Goal: Find specific page/section: Find specific page/section

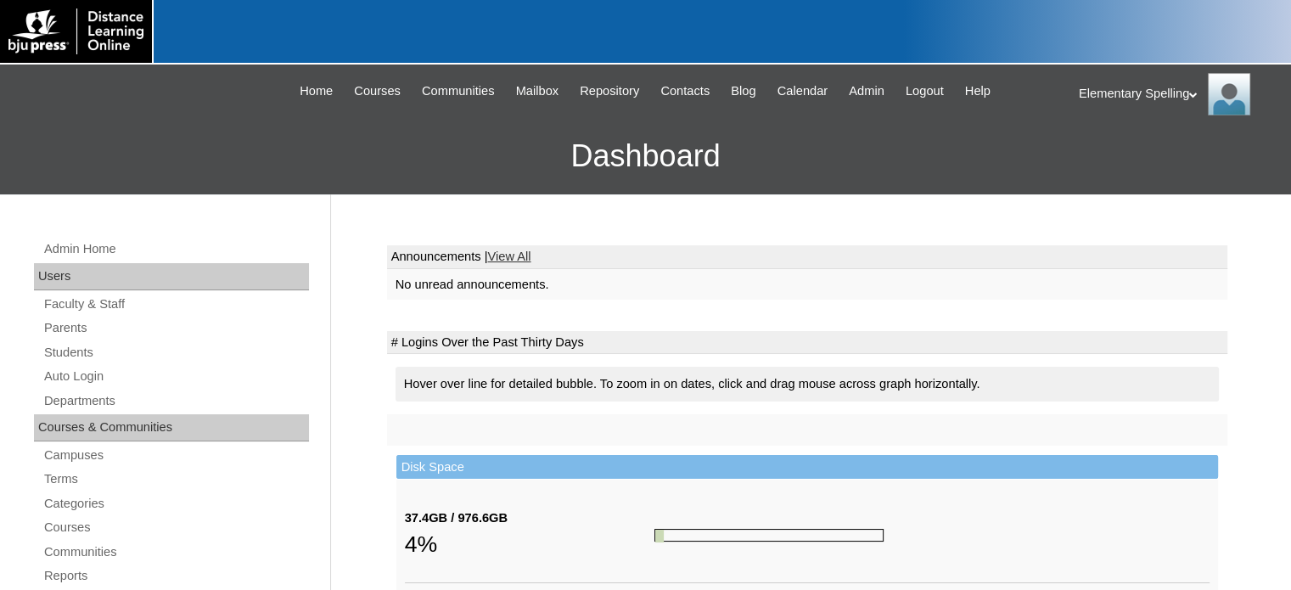
drag, startPoint x: 78, startPoint y: 474, endPoint x: 370, endPoint y: 425, distance: 296.1
click at [78, 474] on link "Terms" at bounding box center [175, 479] width 267 height 21
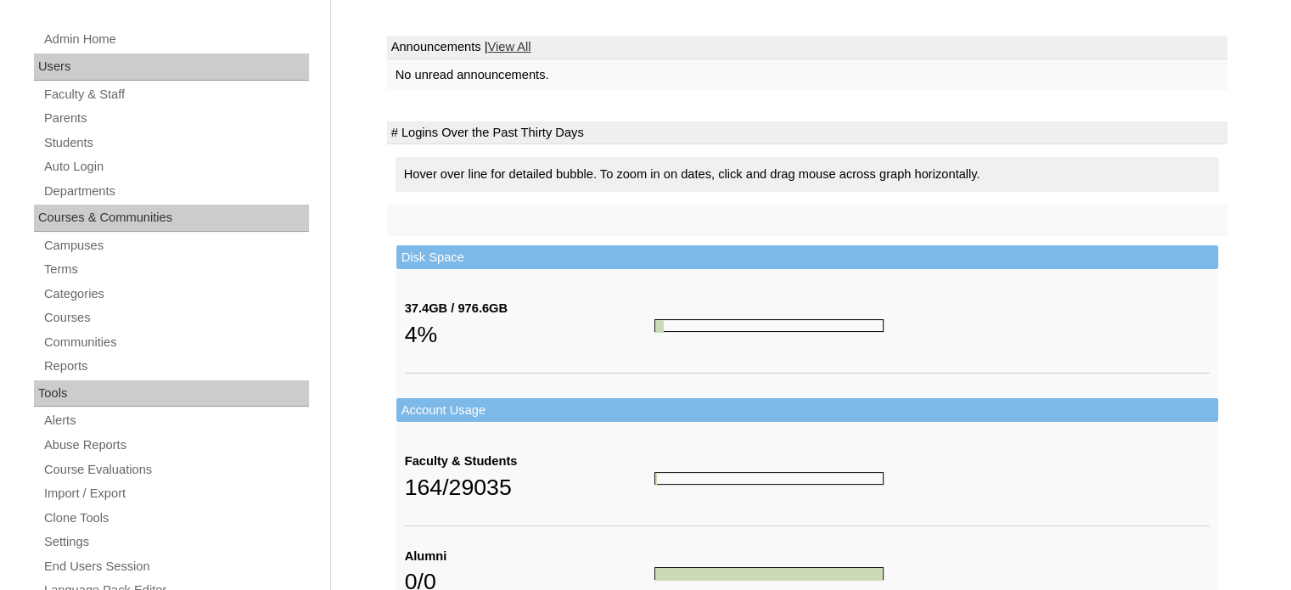
scroll to position [255, 0]
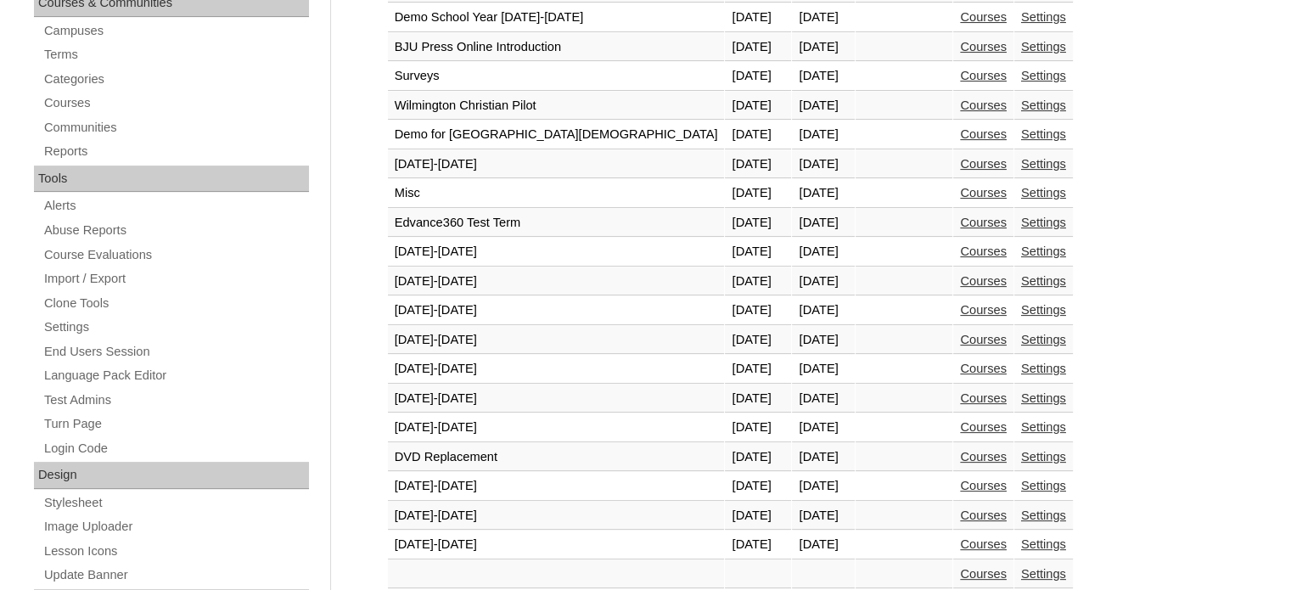
scroll to position [815, 0]
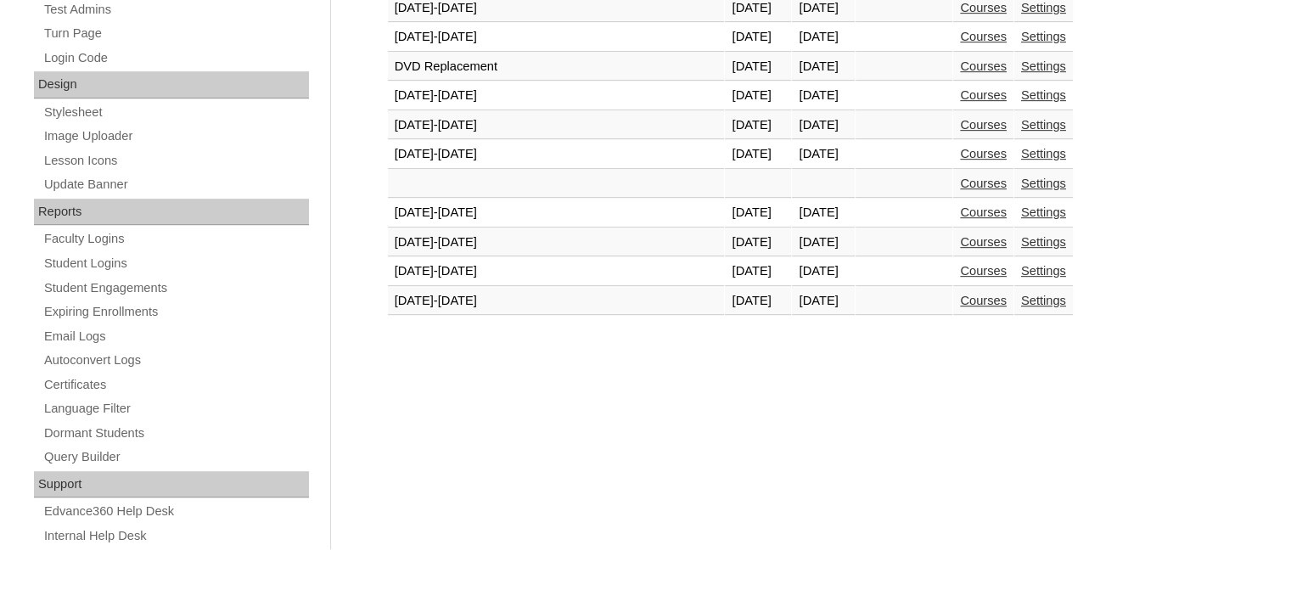
click at [960, 294] on link "Courses" at bounding box center [983, 301] width 47 height 14
